Goal: Task Accomplishment & Management: Use online tool/utility

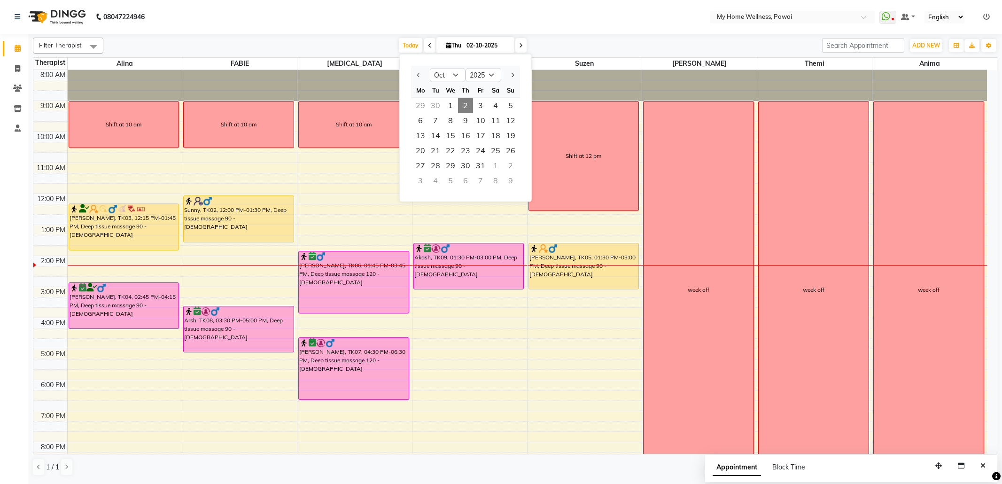
select select "10"
select select "2025"
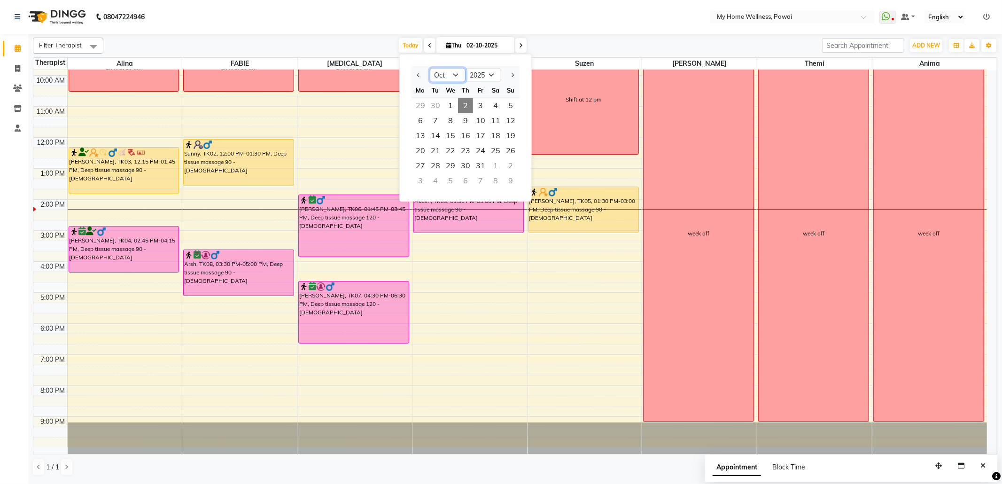
click at [459, 74] on select "Jan Feb Mar Apr May Jun [DATE] Aug Sep Oct Nov Dec" at bounding box center [448, 75] width 36 height 14
select select "7"
click at [430, 68] on select "Jan Feb Mar Apr May Jun [DATE] Aug Sep Oct Nov Dec" at bounding box center [448, 75] width 36 height 14
click at [422, 147] on span "21" at bounding box center [420, 150] width 15 height 15
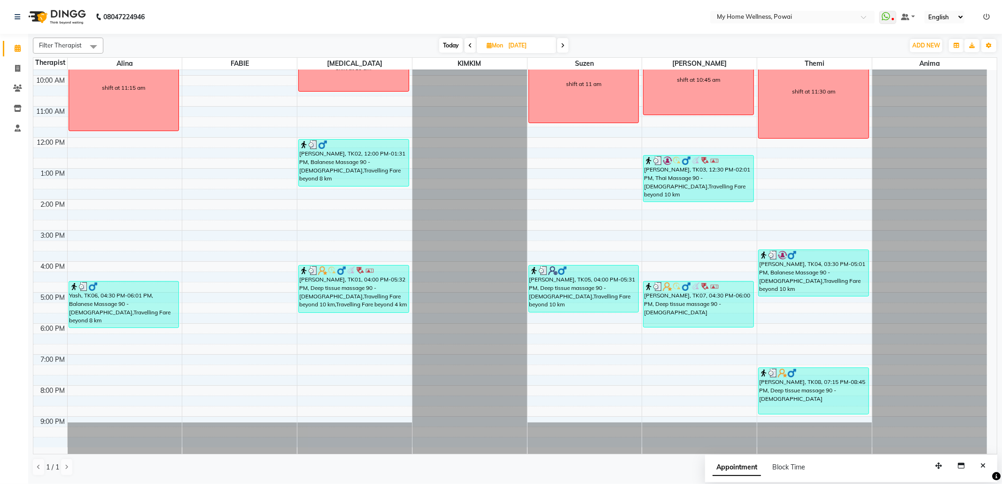
click at [558, 46] on span at bounding box center [562, 45] width 11 height 15
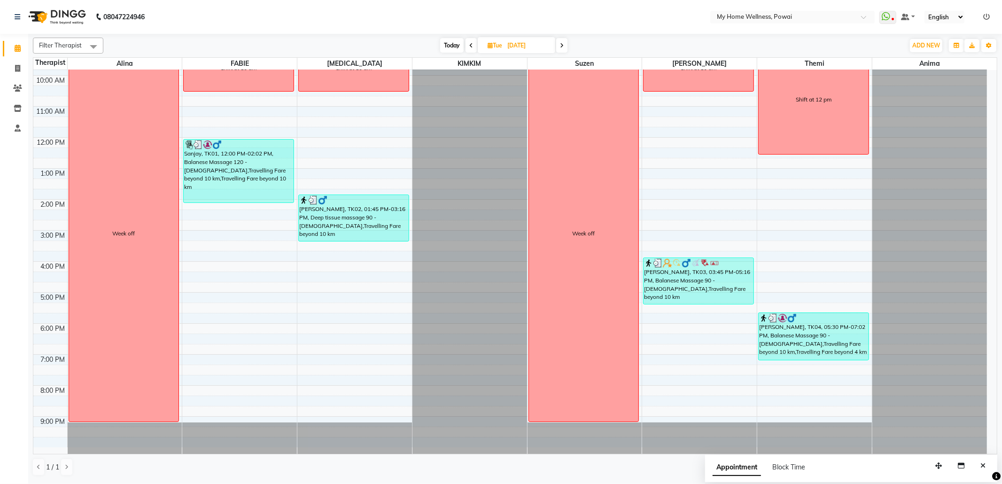
click at [562, 43] on icon at bounding box center [562, 46] width 4 height 6
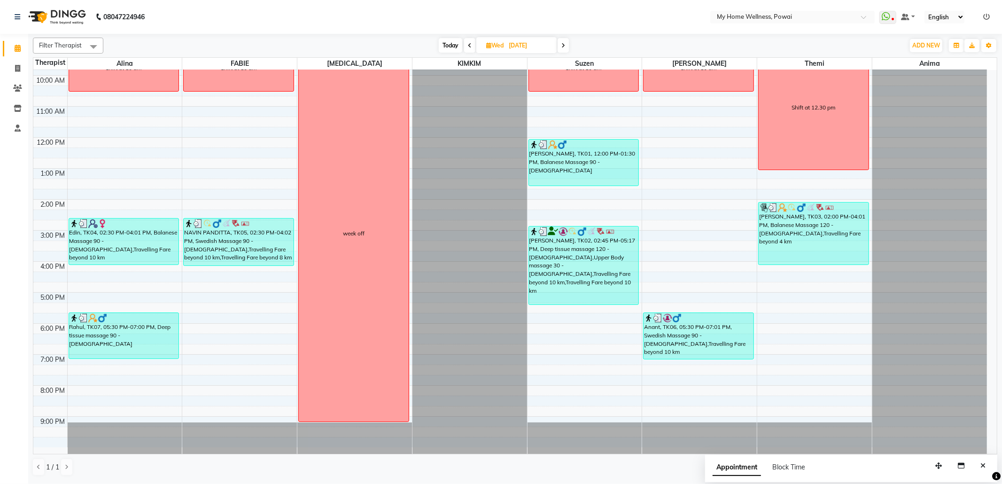
click at [562, 43] on icon at bounding box center [563, 46] width 4 height 6
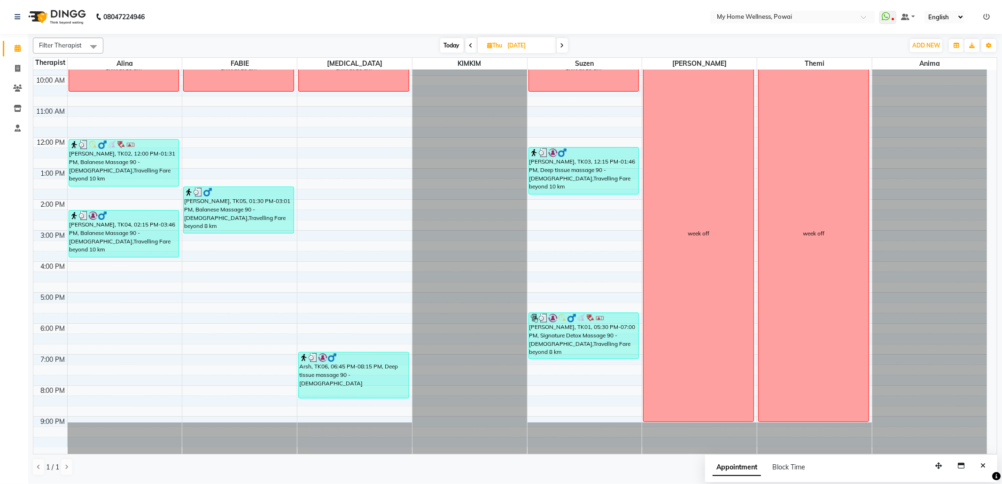
click at [562, 43] on icon at bounding box center [562, 46] width 4 height 6
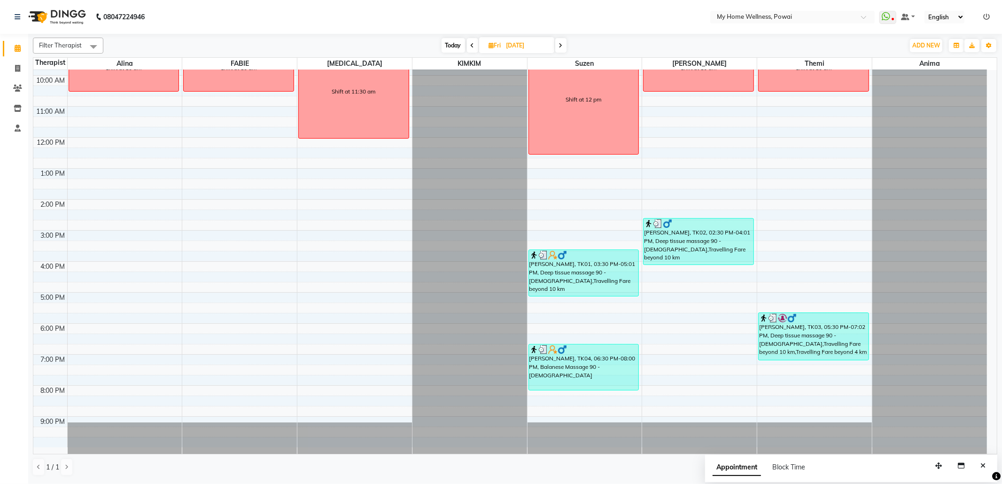
click at [562, 43] on icon at bounding box center [561, 46] width 4 height 6
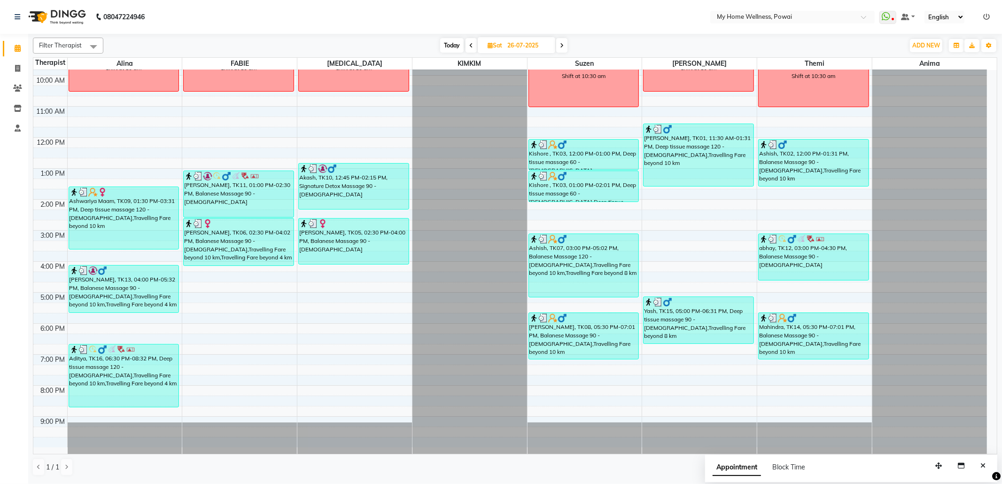
click at [562, 43] on icon at bounding box center [562, 46] width 4 height 6
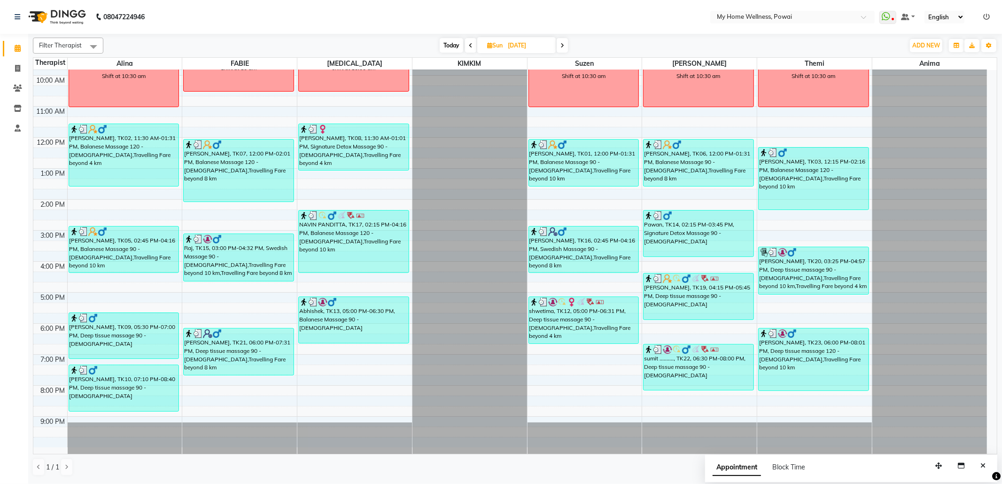
click at [562, 43] on icon at bounding box center [562, 46] width 4 height 6
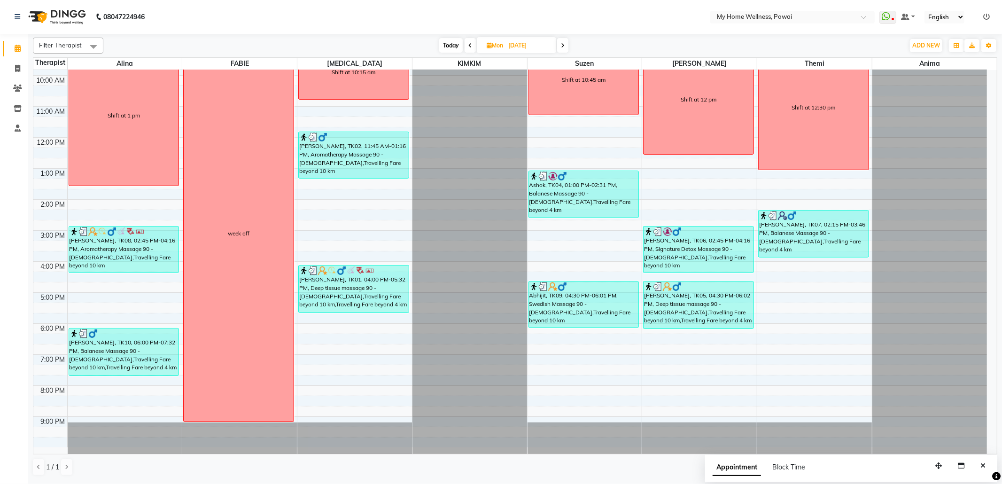
click at [562, 43] on icon at bounding box center [563, 46] width 4 height 6
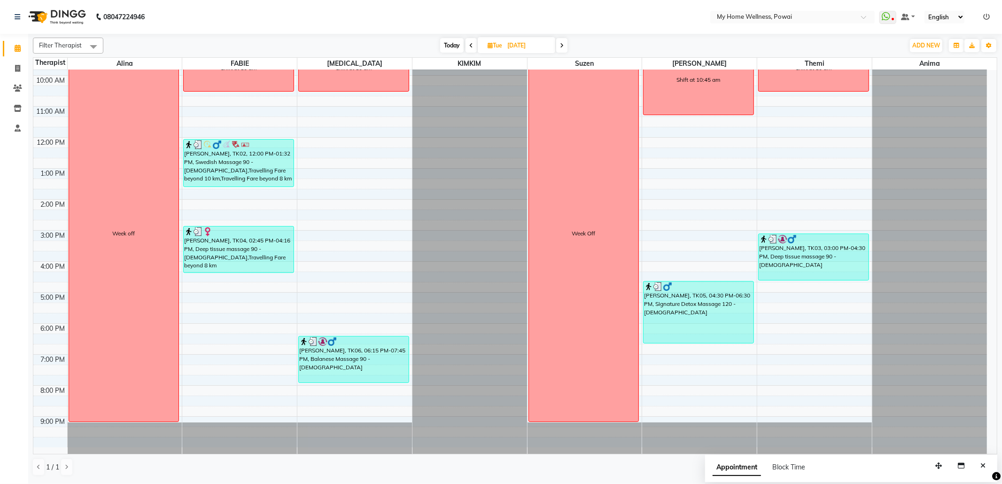
click at [562, 43] on icon at bounding box center [562, 46] width 4 height 6
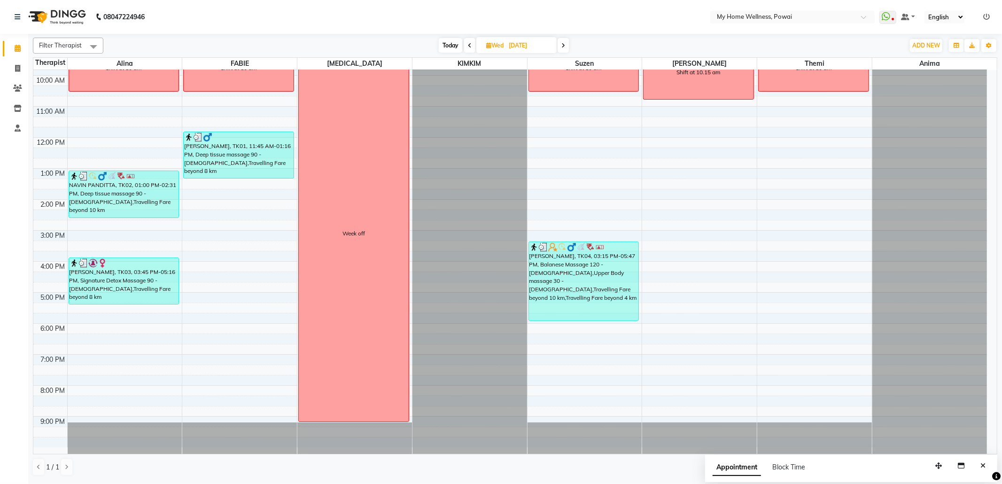
click at [562, 43] on icon at bounding box center [563, 46] width 4 height 6
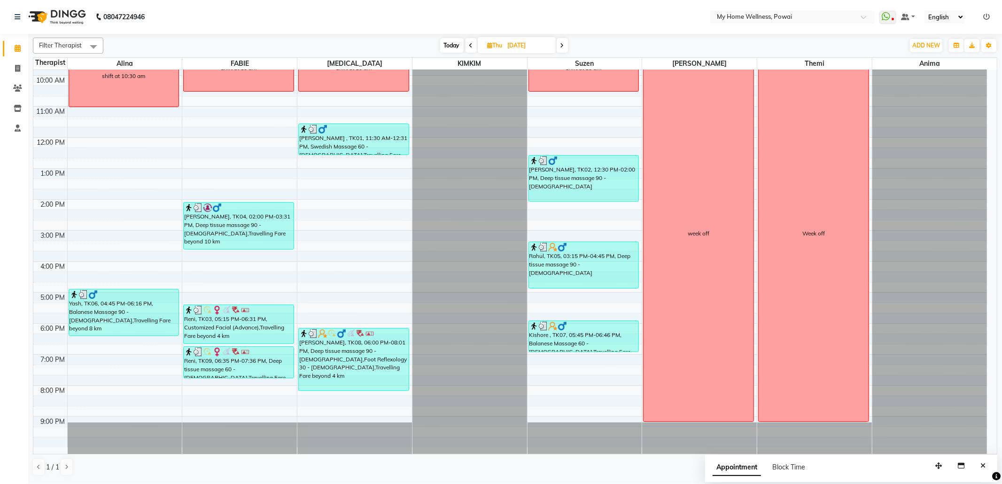
click at [562, 43] on icon at bounding box center [562, 46] width 4 height 6
type input "[DATE]"
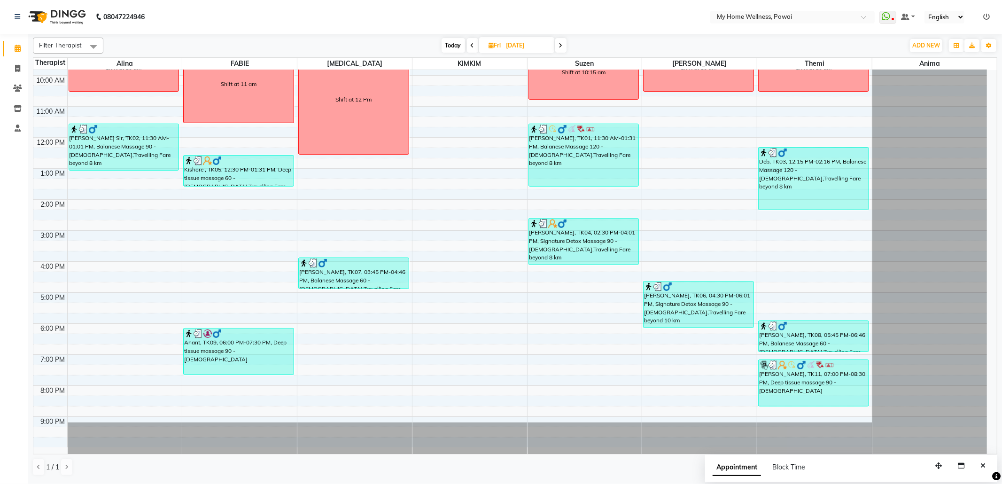
click at [521, 44] on input "[DATE]" at bounding box center [526, 46] width 47 height 14
select select "8"
select select "2025"
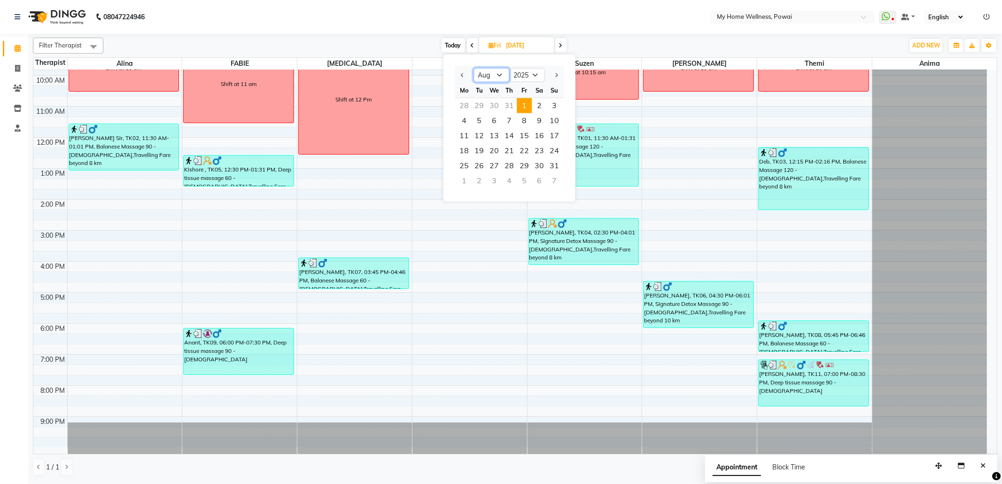
click at [500, 77] on select "Jan Feb Mar Apr May Jun [DATE] Aug Sep Oct Nov Dec" at bounding box center [491, 75] width 36 height 14
click at [473, 68] on select "Jan Feb Mar Apr May Jun [DATE] Aug Sep Oct Nov Dec" at bounding box center [491, 75] width 36 height 14
click at [498, 77] on select "Jan Feb Mar Apr May Jun [DATE] Aug Sep Oct Nov Dec" at bounding box center [491, 75] width 36 height 14
select select "8"
click at [473, 68] on select "Jan Feb Mar Apr May Jun [DATE] Aug Sep Oct Nov Dec" at bounding box center [491, 75] width 36 height 14
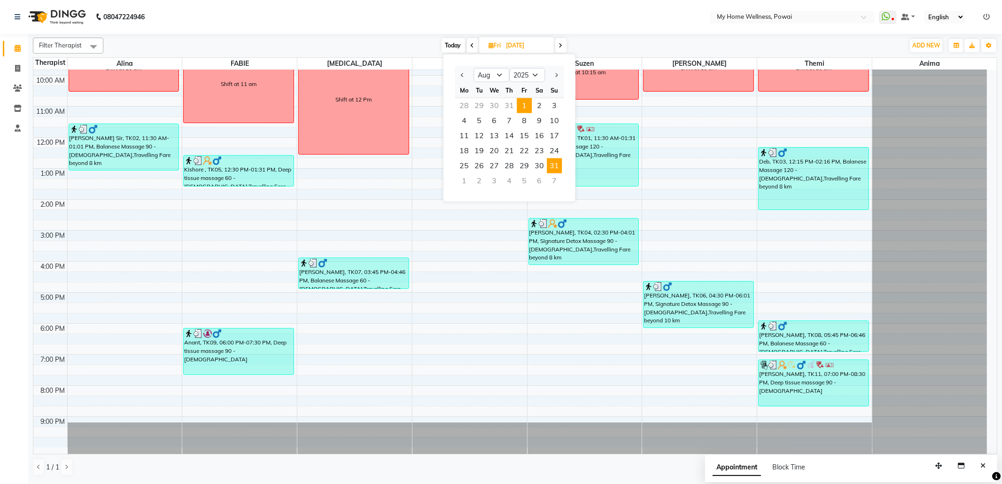
click at [547, 164] on span "31" at bounding box center [554, 165] width 15 height 15
type input "[DATE]"
